Goal: Task Accomplishment & Management: Complete application form

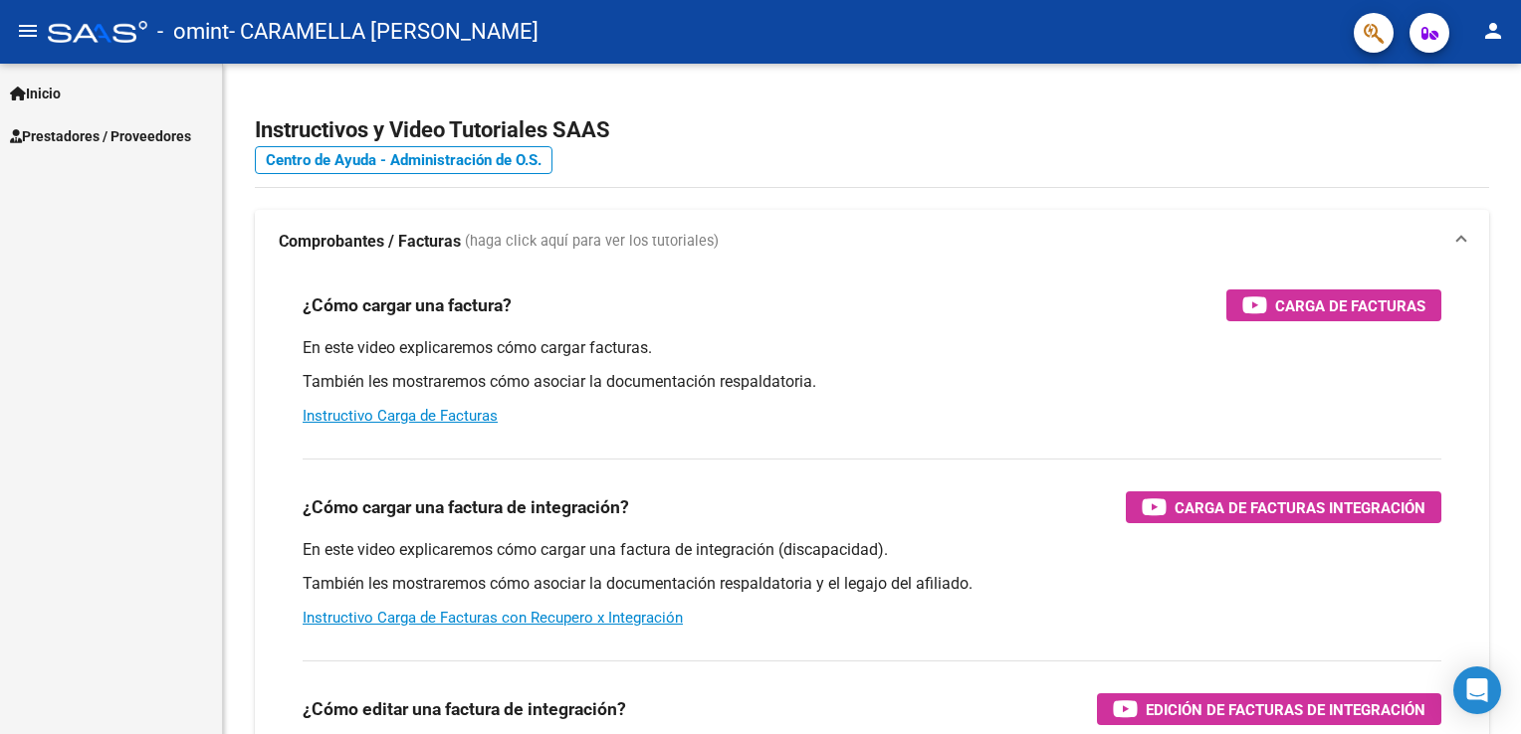
click at [71, 100] on link "Inicio" at bounding box center [111, 93] width 222 height 43
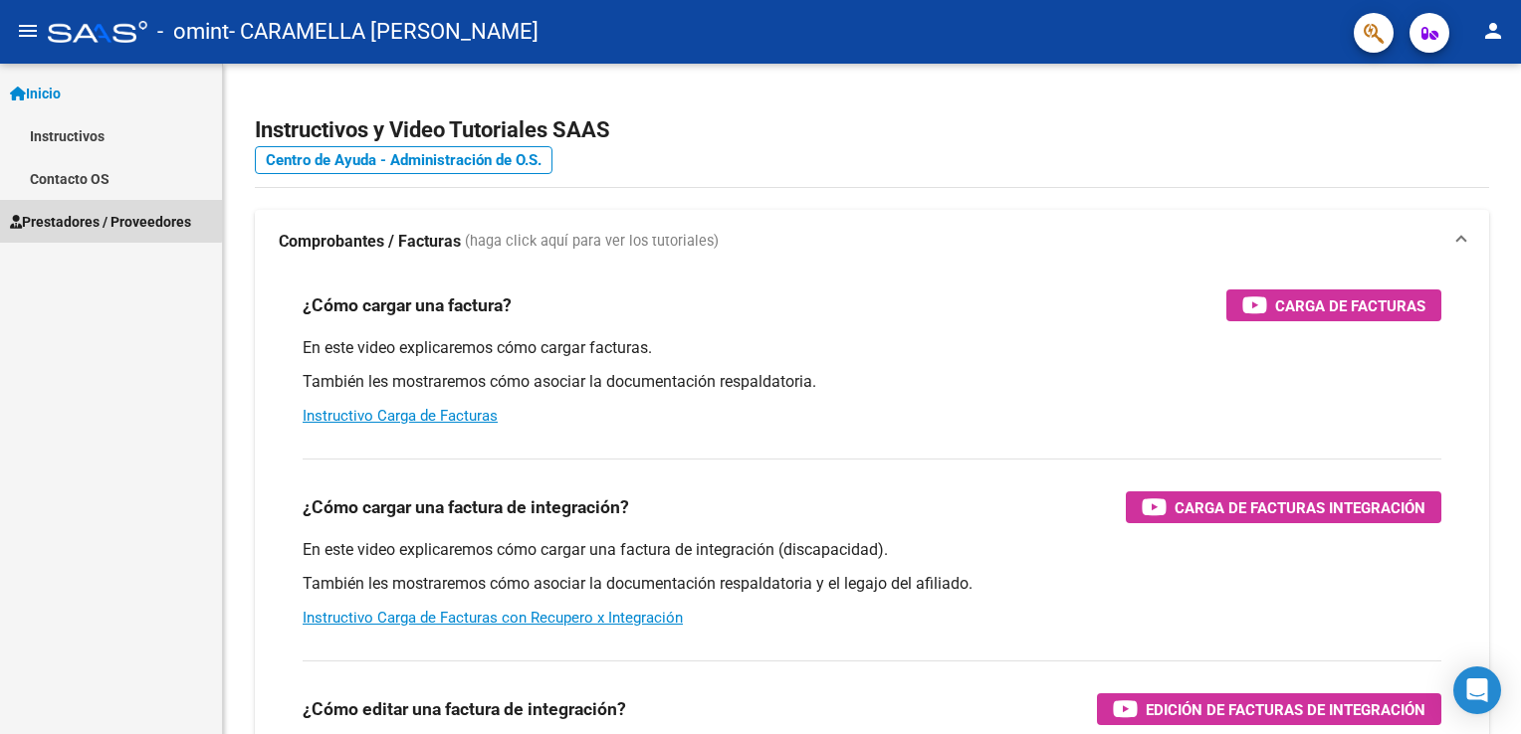
click at [88, 213] on span "Prestadores / Proveedores" at bounding box center [100, 222] width 181 height 22
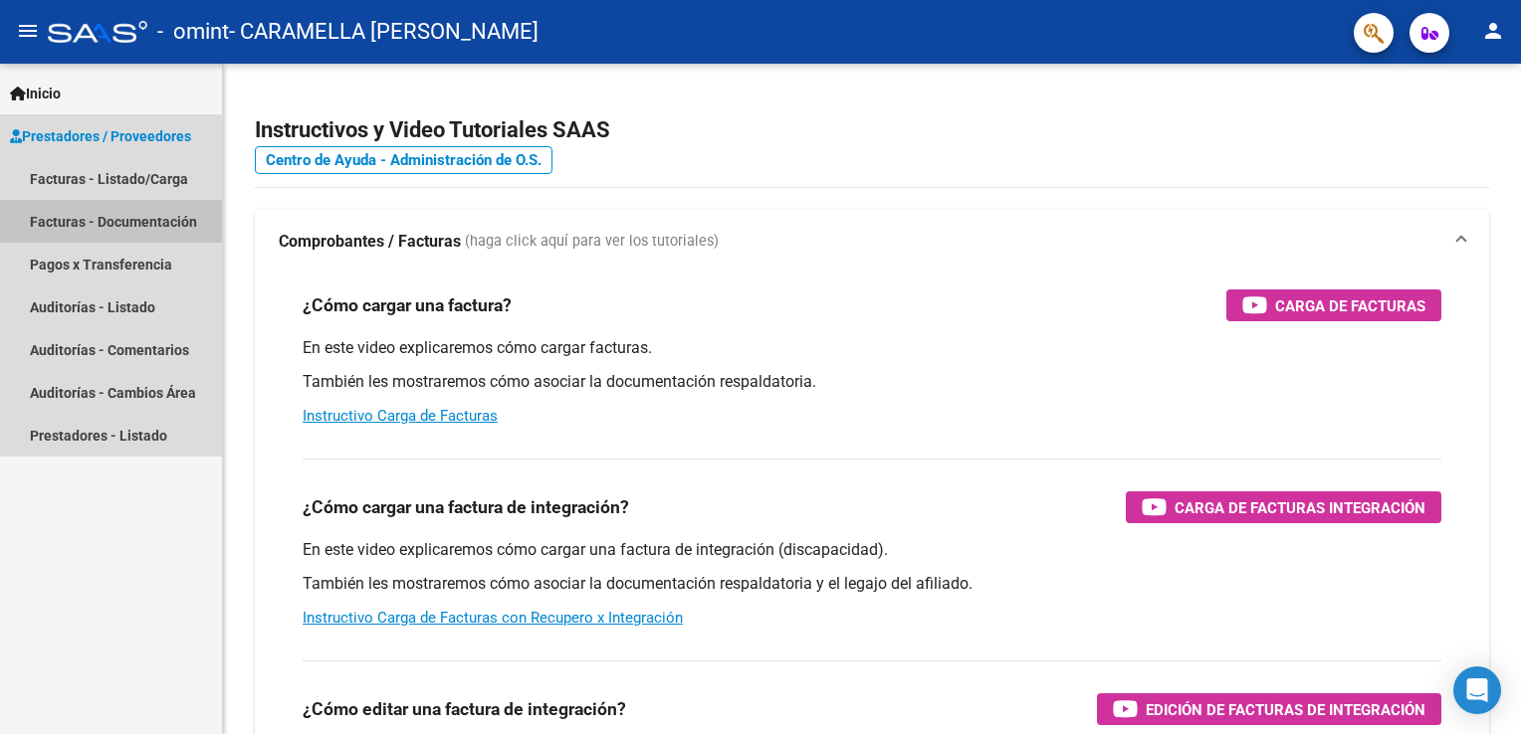
click at [88, 213] on link "Facturas - Documentación" at bounding box center [111, 221] width 222 height 43
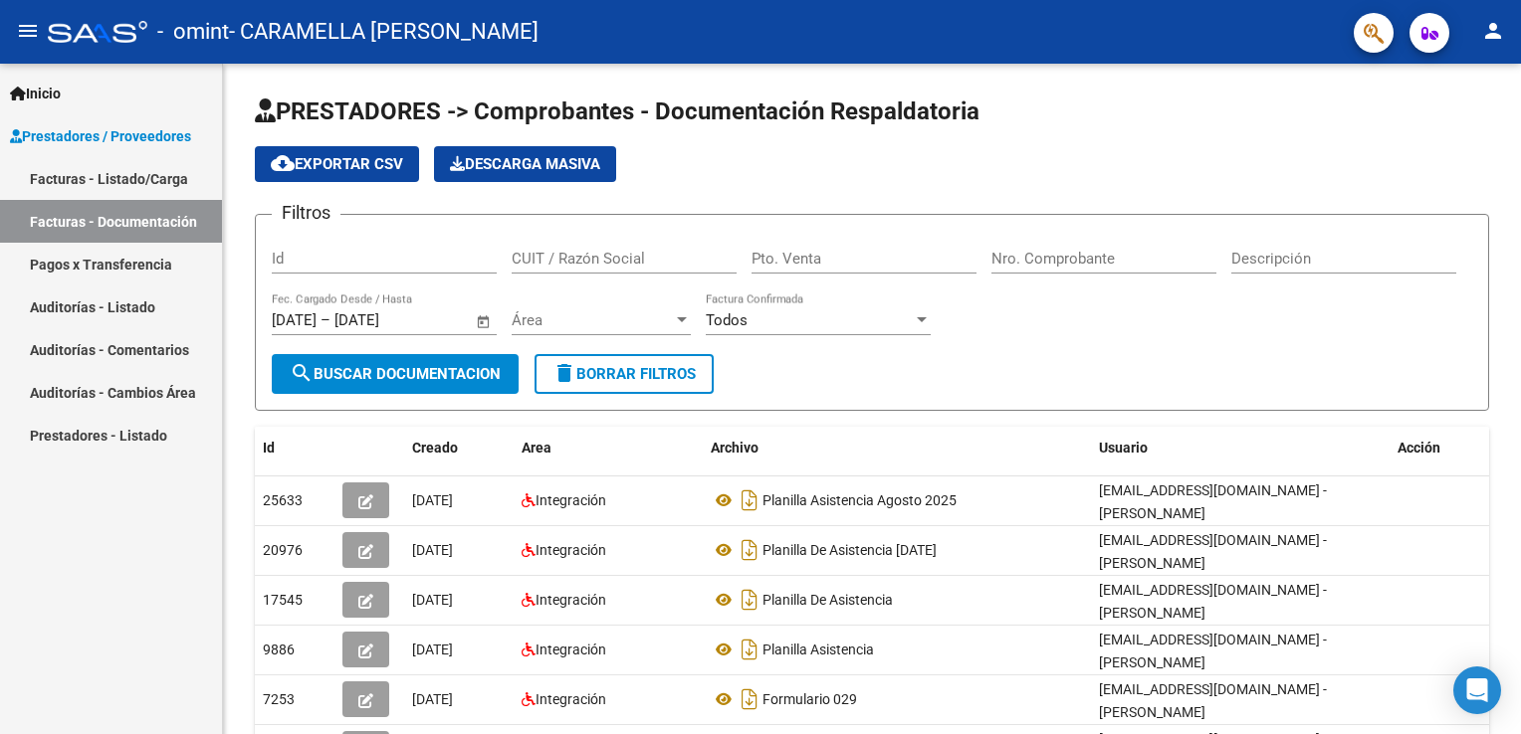
click at [102, 183] on link "Facturas - Listado/Carga" at bounding box center [111, 178] width 222 height 43
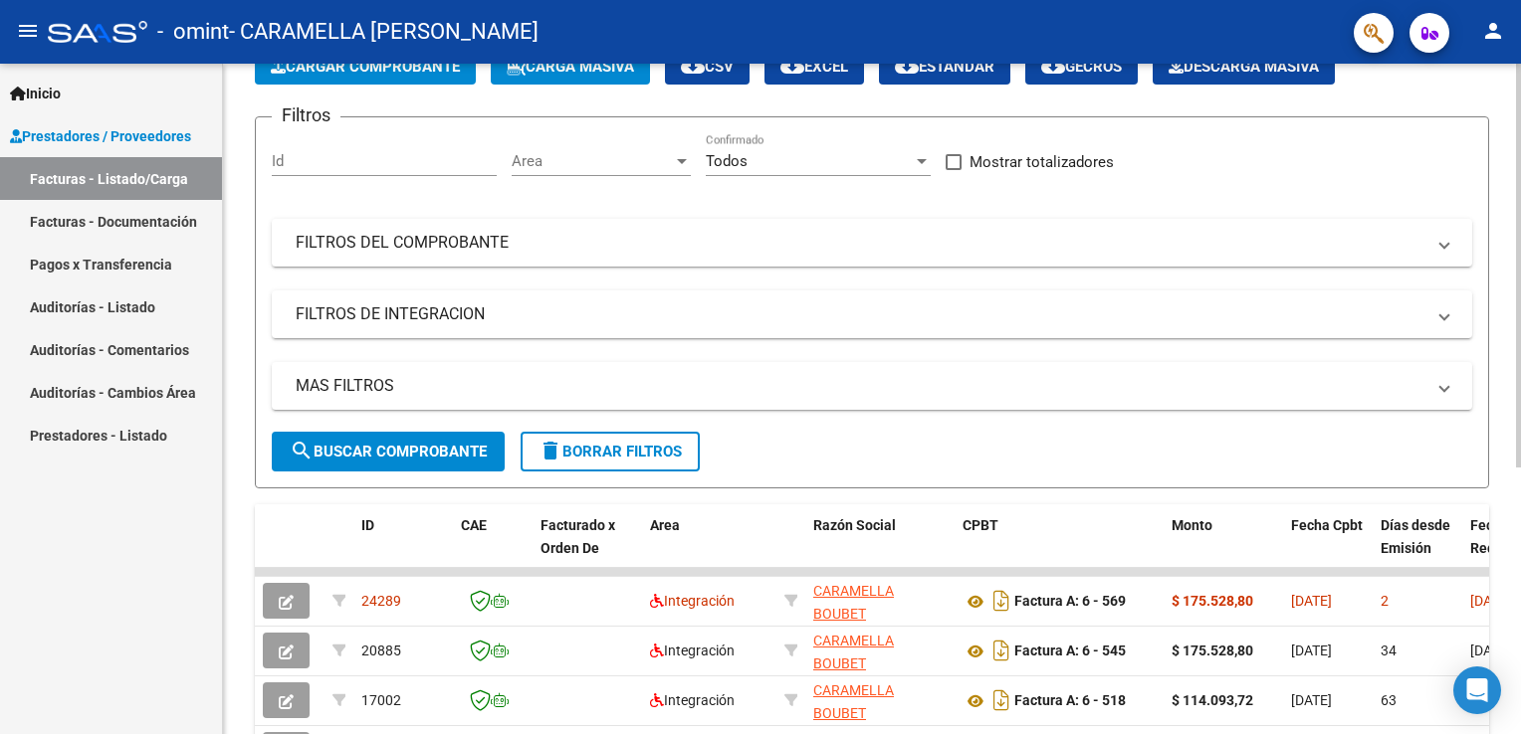
scroll to position [199, 0]
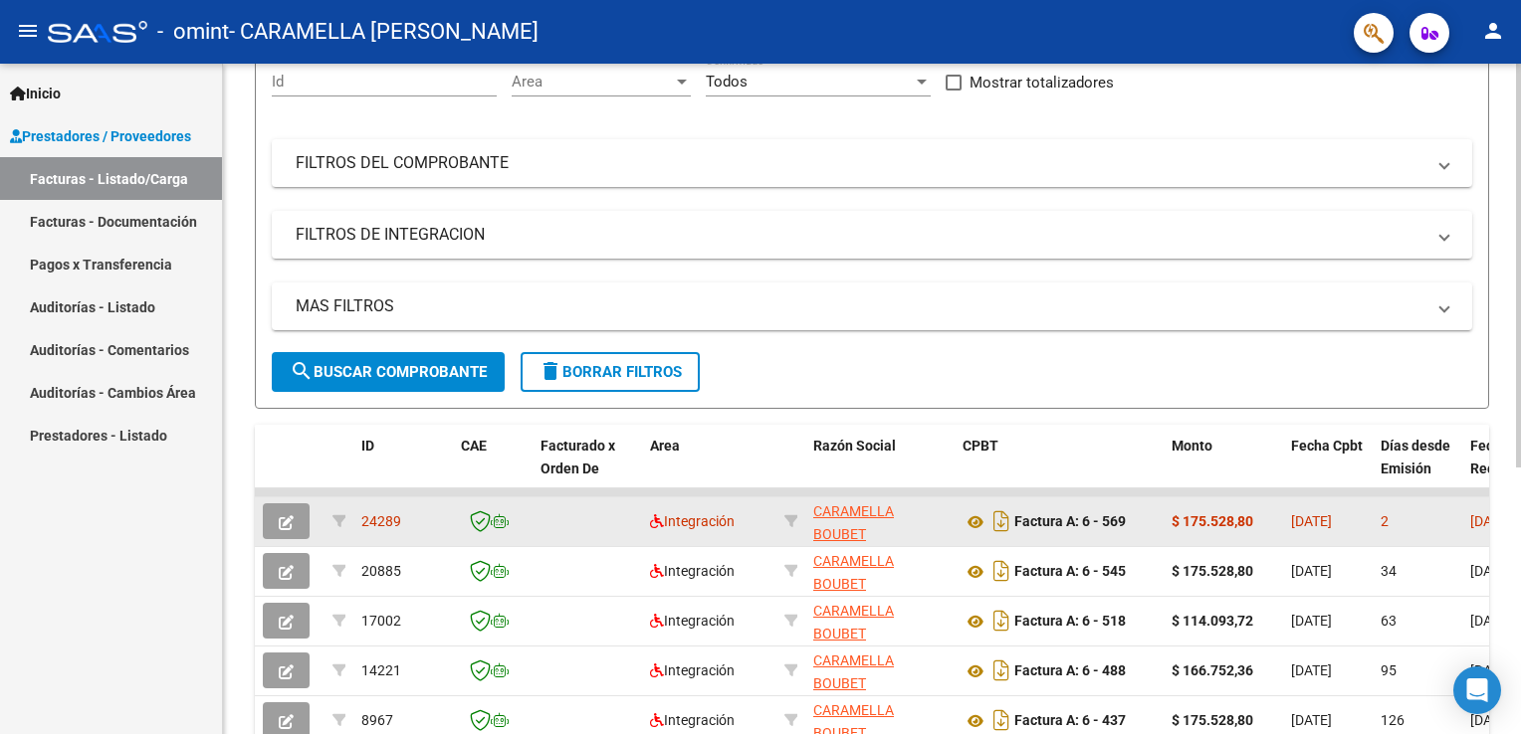
click at [579, 524] on datatable-body-cell at bounding box center [586, 522] width 109 height 49
click at [290, 523] on icon "button" at bounding box center [286, 523] width 15 height 15
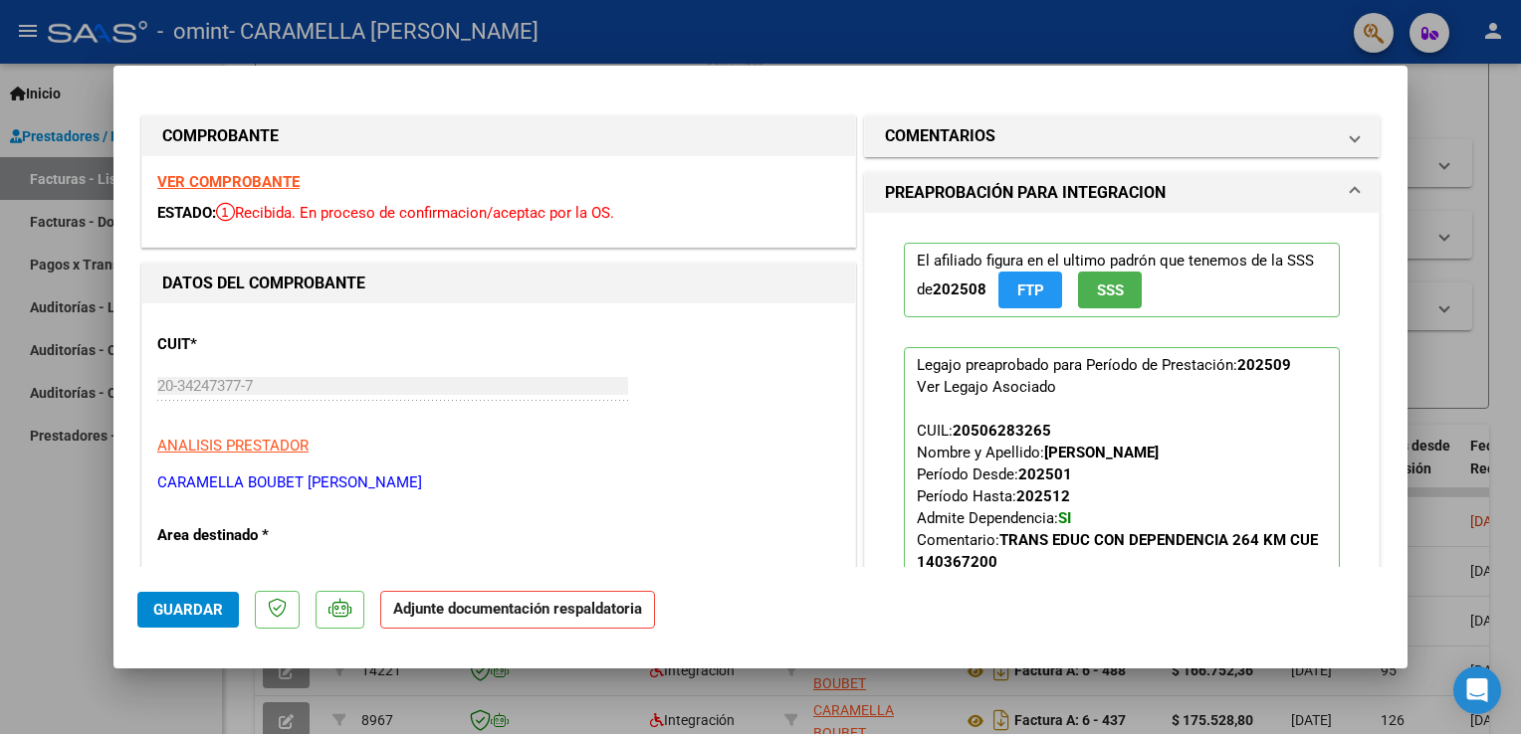
click at [1350, 189] on span at bounding box center [1354, 193] width 8 height 24
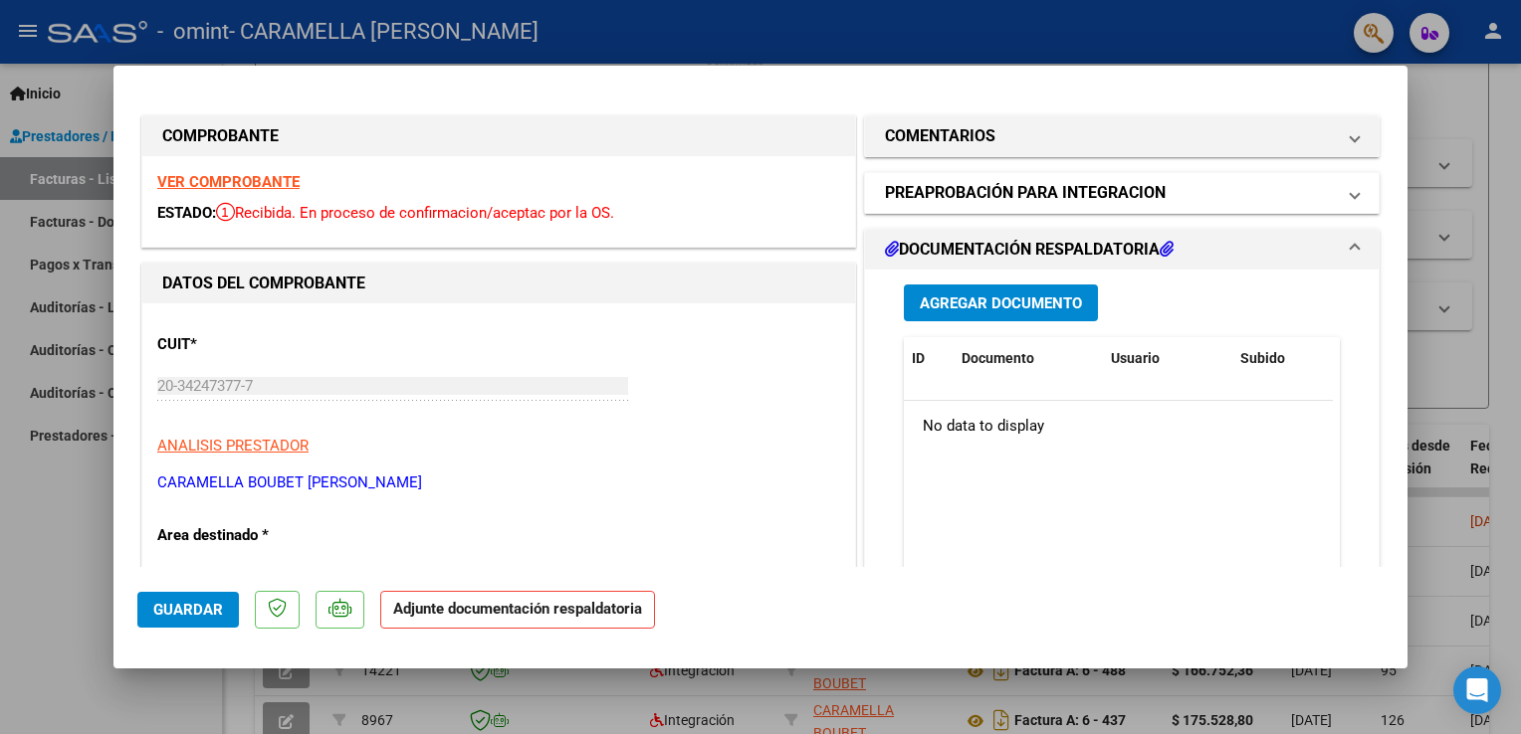
click at [1350, 189] on span at bounding box center [1354, 193] width 8 height 24
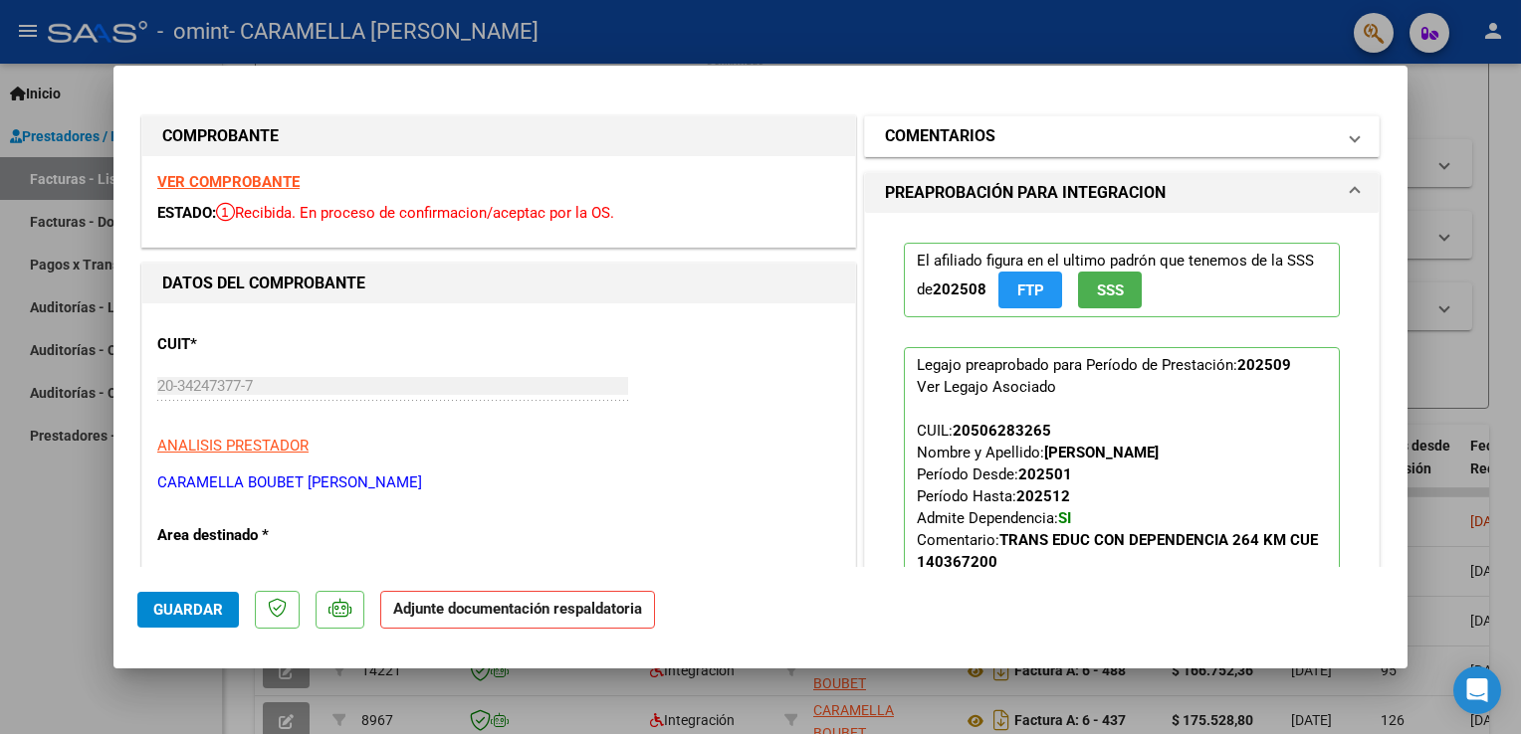
click at [1350, 139] on span at bounding box center [1354, 136] width 8 height 24
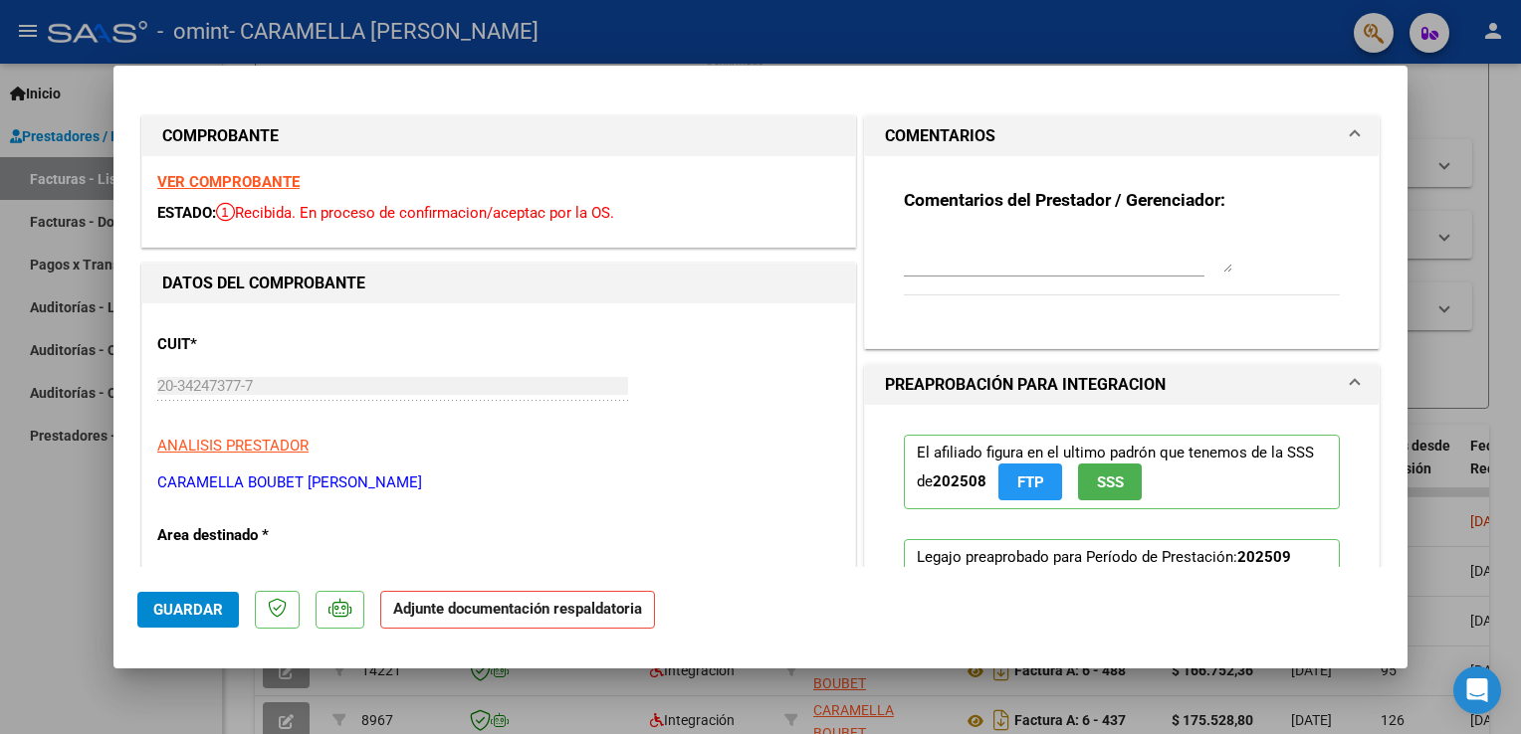
click at [1350, 139] on span at bounding box center [1354, 136] width 8 height 24
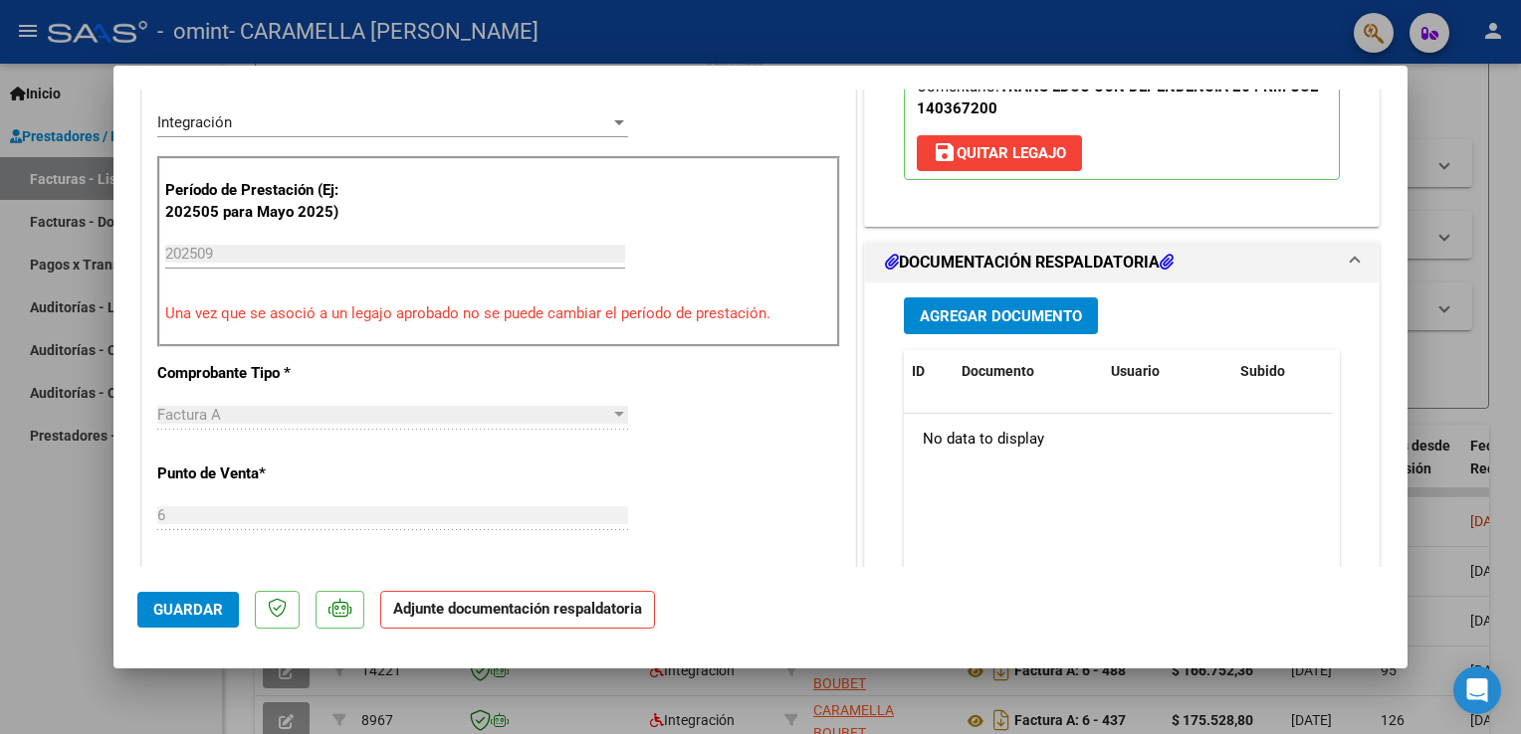
scroll to position [498, 0]
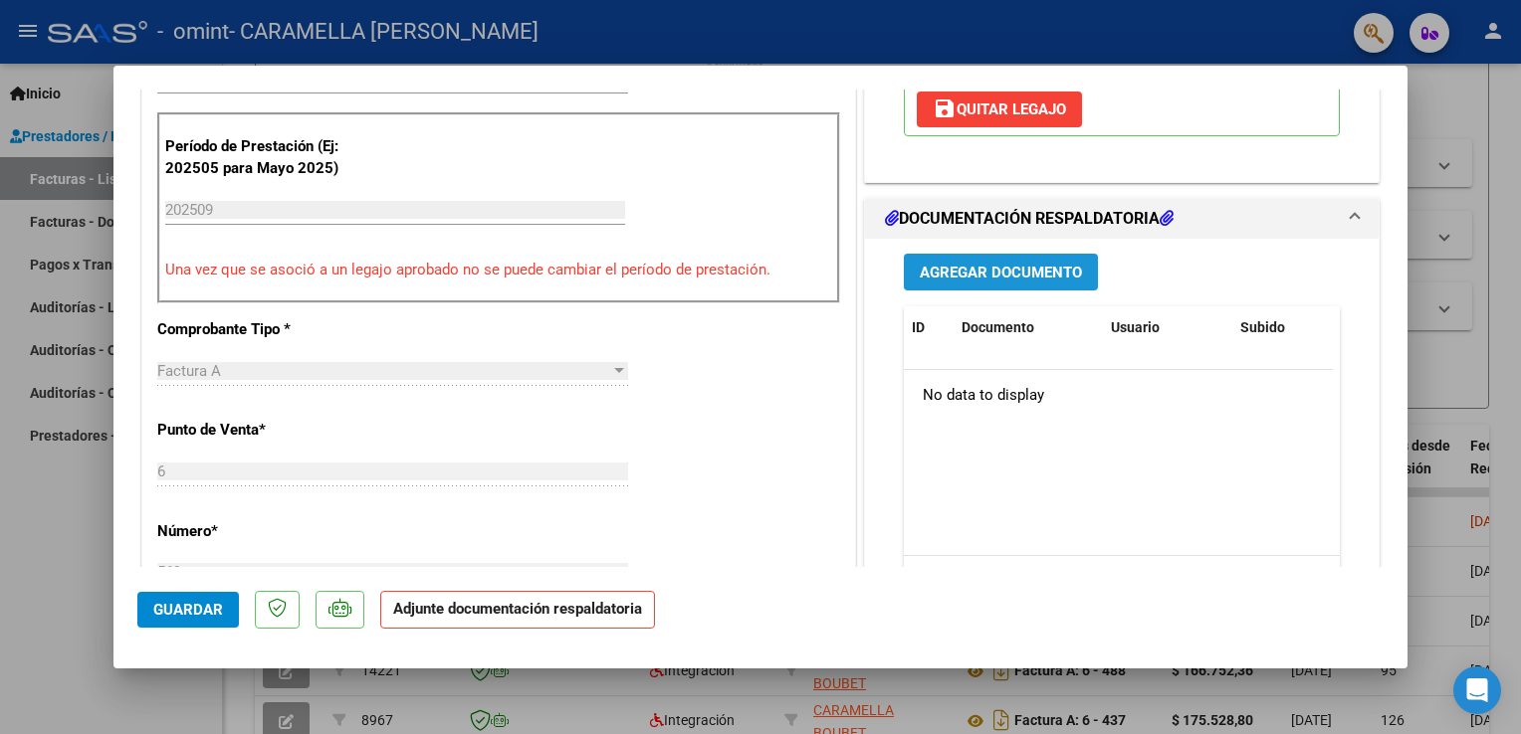
click at [987, 277] on span "Agregar Documento" at bounding box center [1001, 273] width 162 height 18
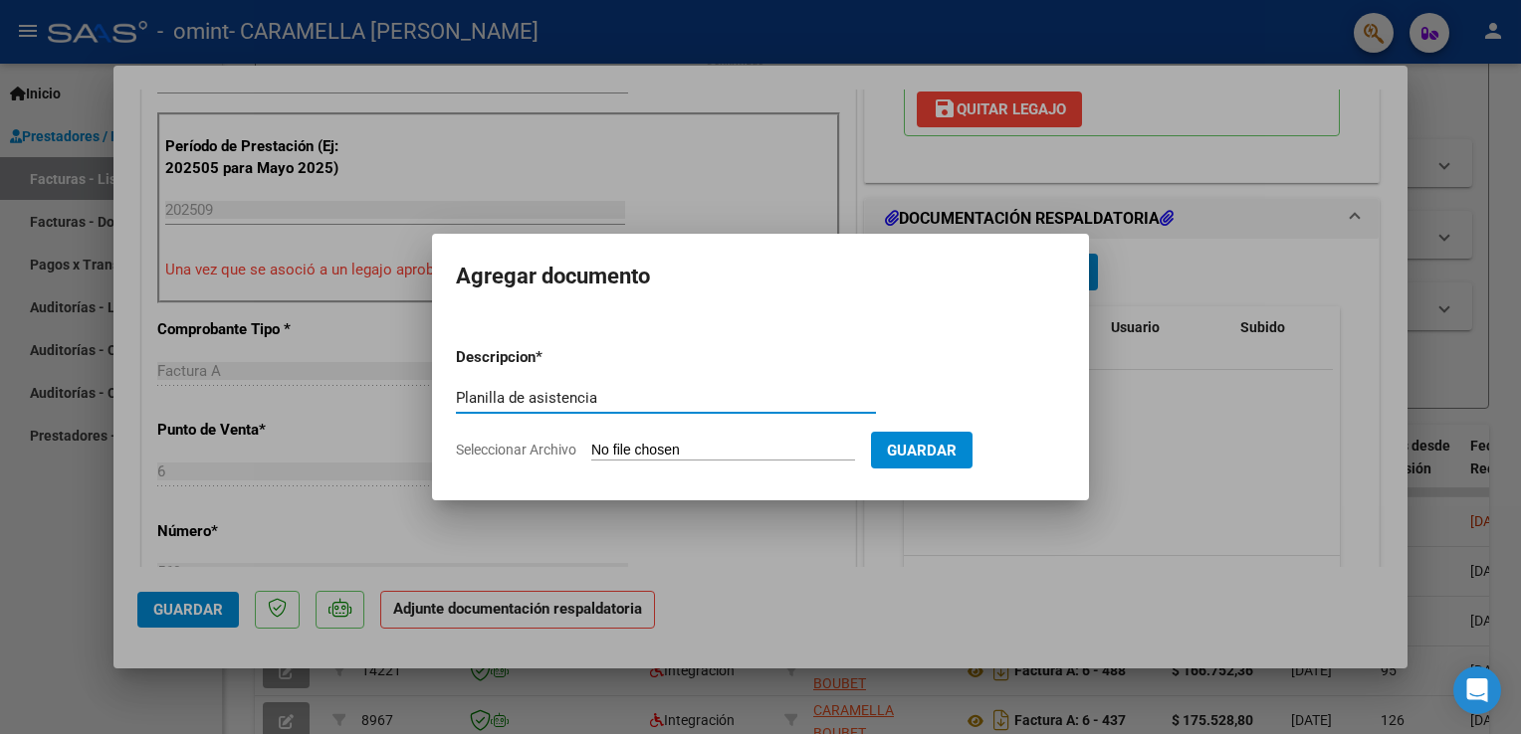
type input "Planilla de asistencia"
click at [652, 445] on input "Seleccionar Archivo" at bounding box center [723, 451] width 264 height 19
type input "C:\fakepath\[PERSON_NAME].pdf"
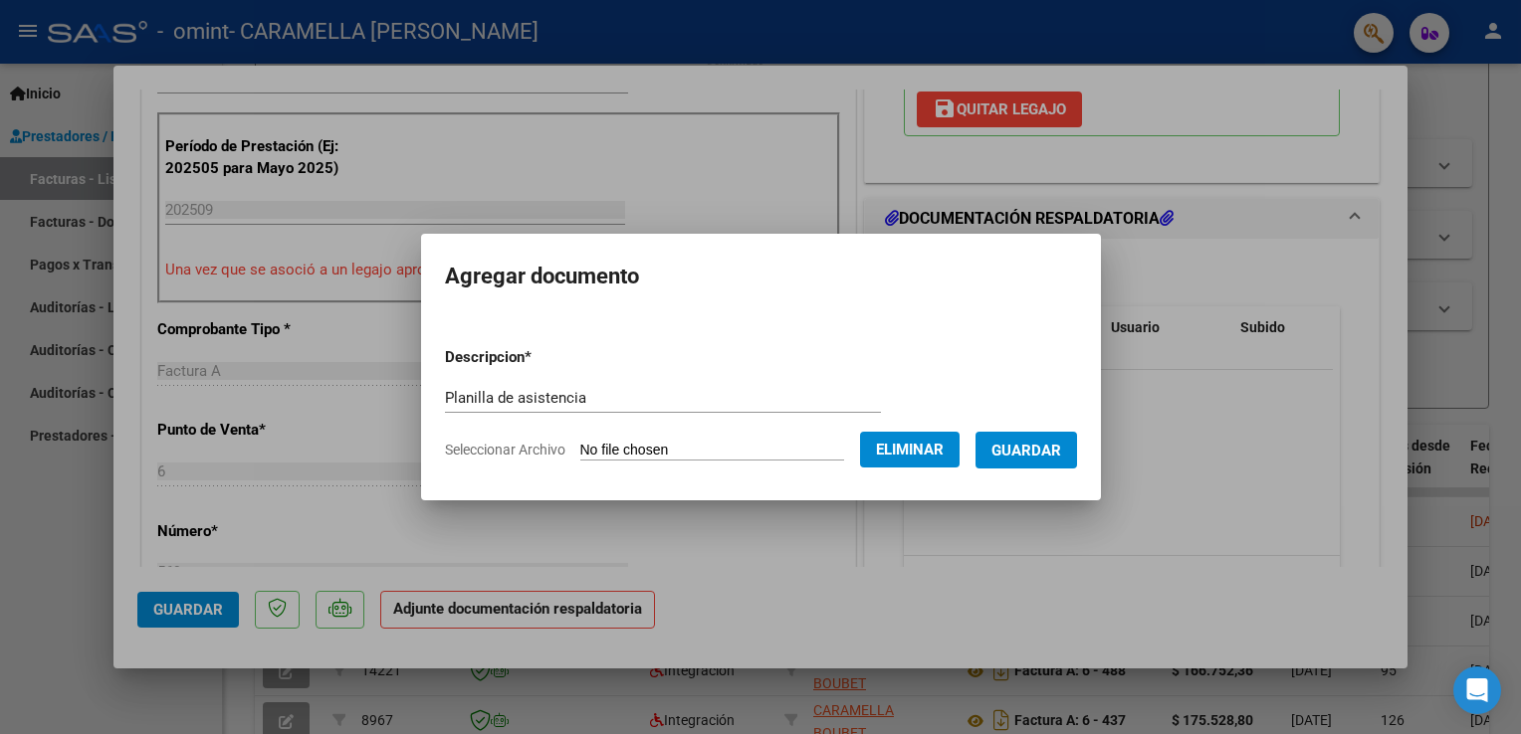
click at [1020, 447] on span "Guardar" at bounding box center [1026, 451] width 70 height 18
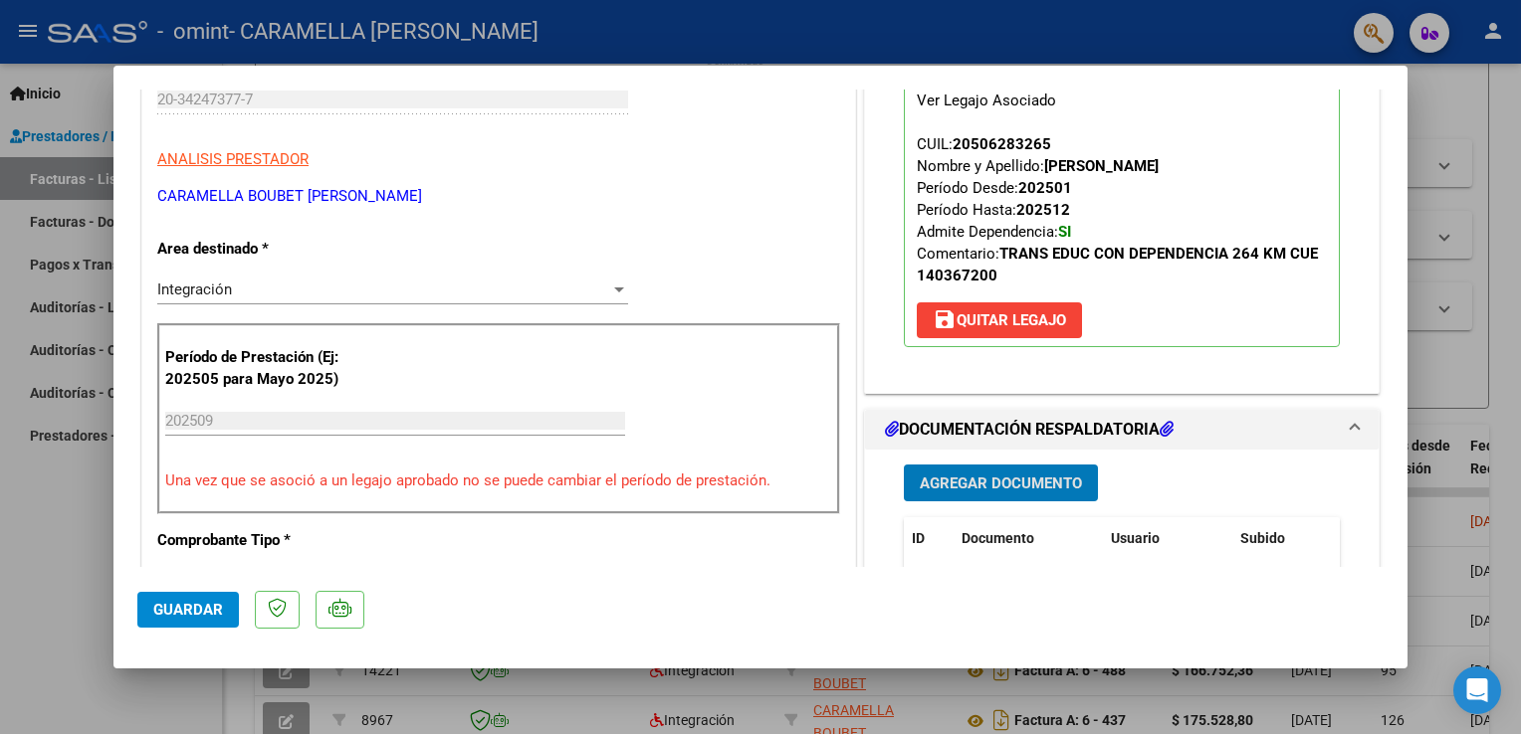
scroll to position [398, 0]
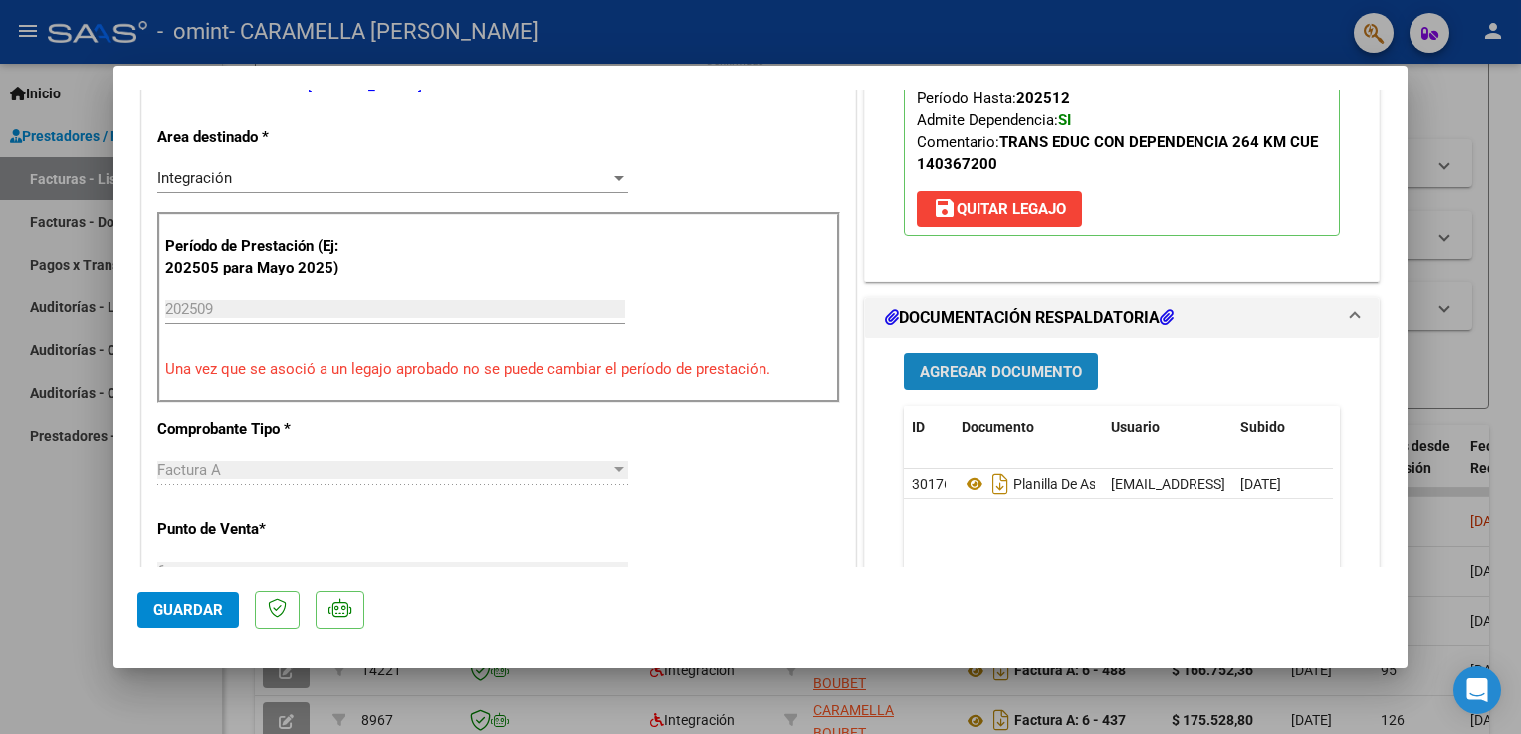
click at [1025, 370] on span "Agregar Documento" at bounding box center [1001, 372] width 162 height 18
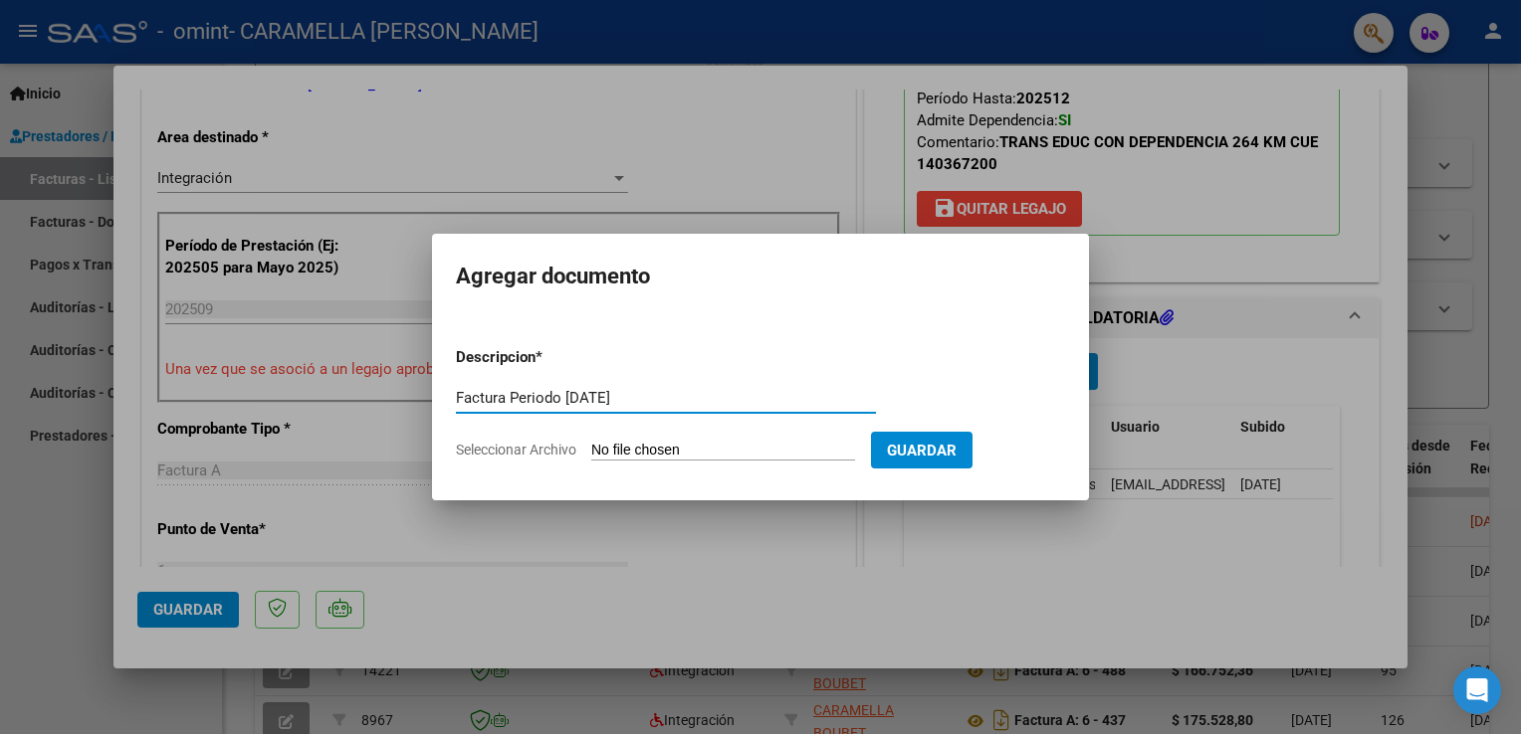
type input "Factura Periodo [DATE]"
click at [666, 451] on input "Seleccionar Archivo" at bounding box center [723, 451] width 264 height 19
type input "C:\fakepath\20342473777_001_00006_00000569.pdf"
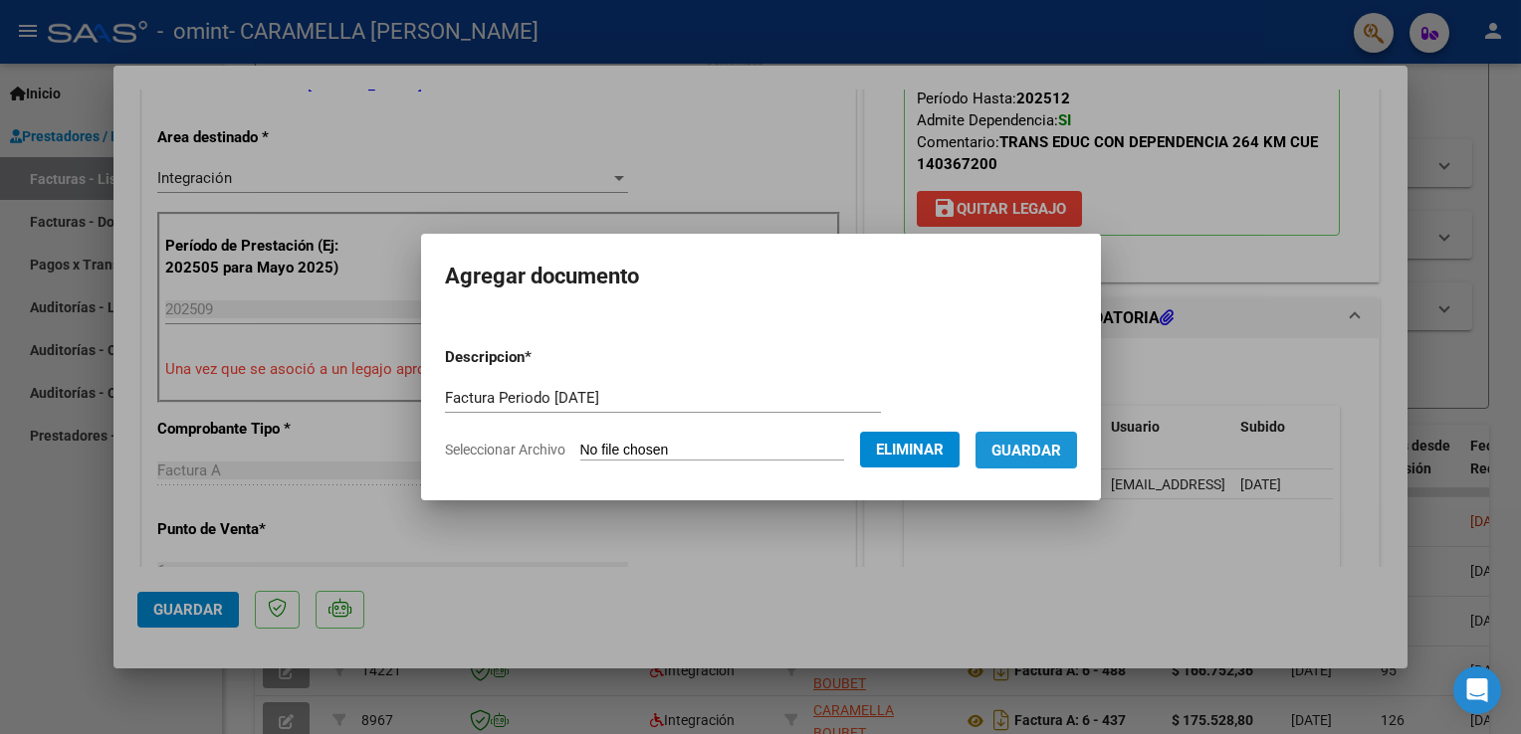
click at [1034, 455] on span "Guardar" at bounding box center [1026, 451] width 70 height 18
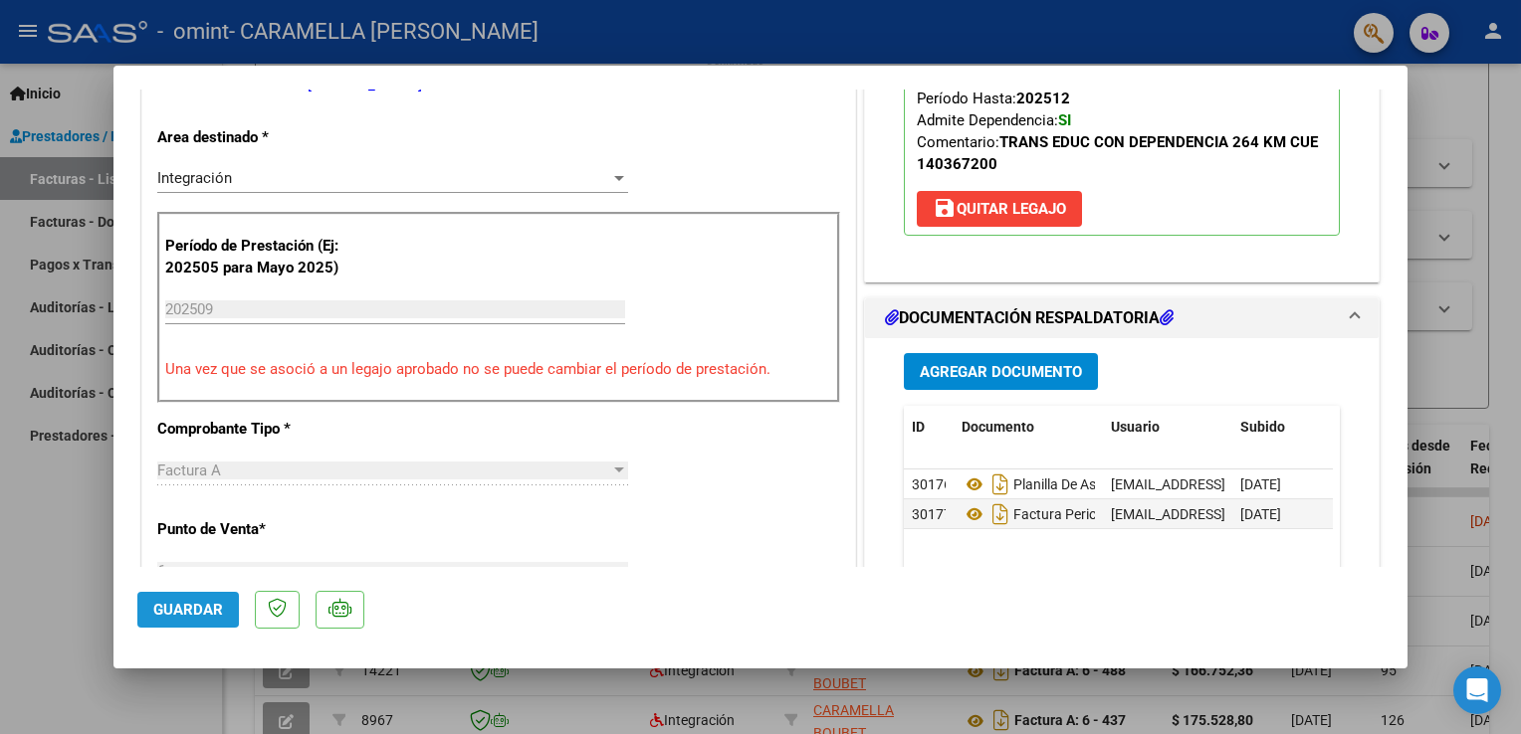
click at [159, 607] on span "Guardar" at bounding box center [188, 610] width 70 height 18
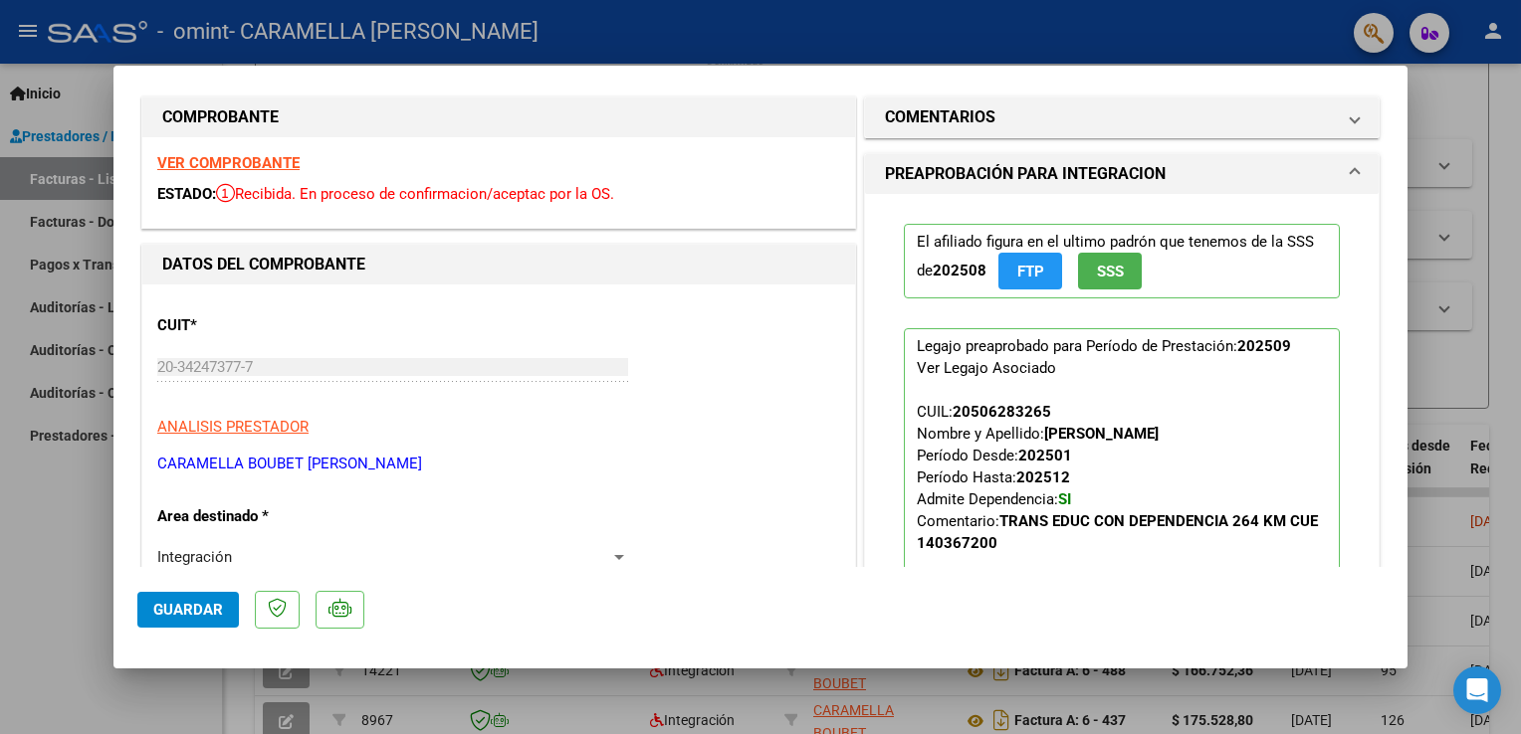
scroll to position [0, 0]
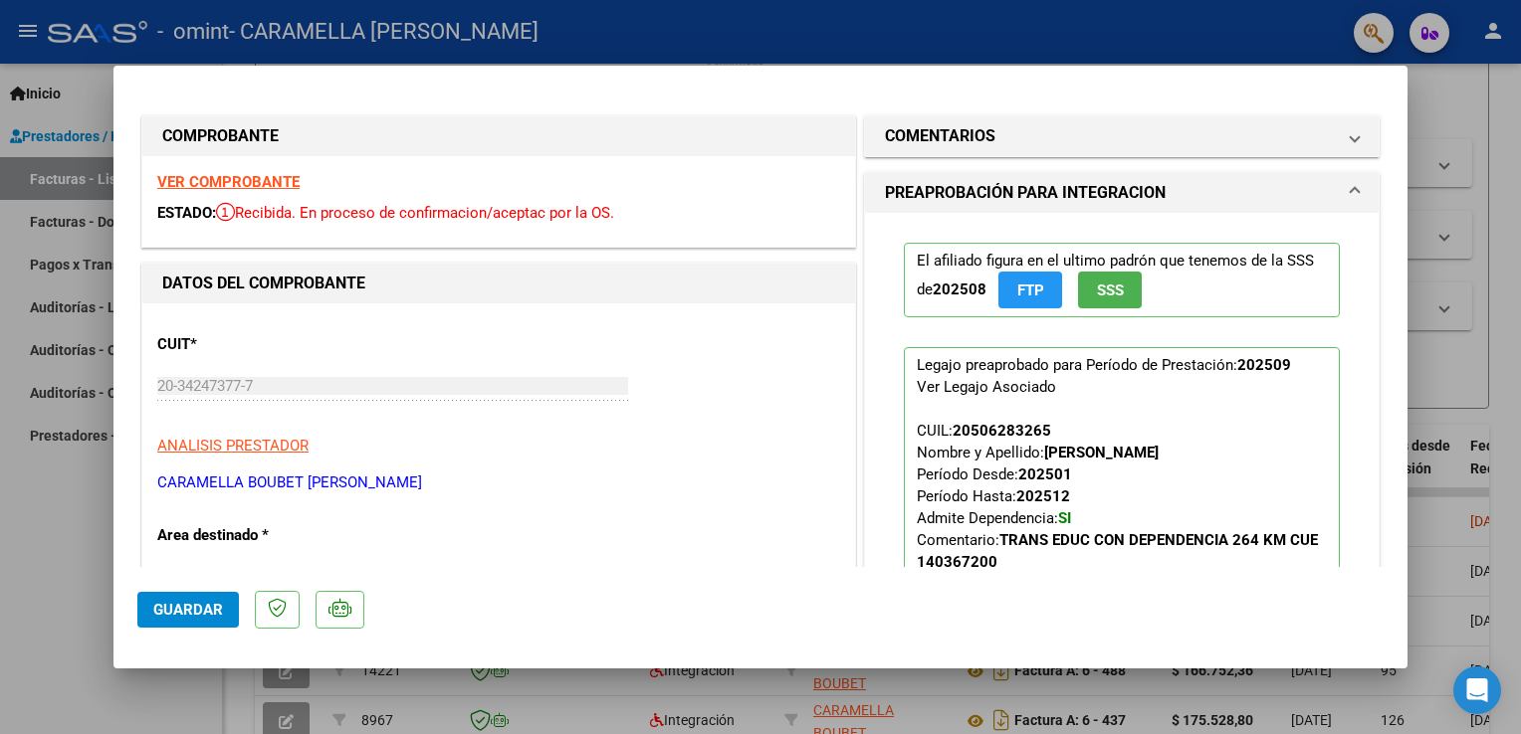
click at [55, 553] on div at bounding box center [760, 367] width 1521 height 734
